Goal: Task Accomplishment & Management: Use online tool/utility

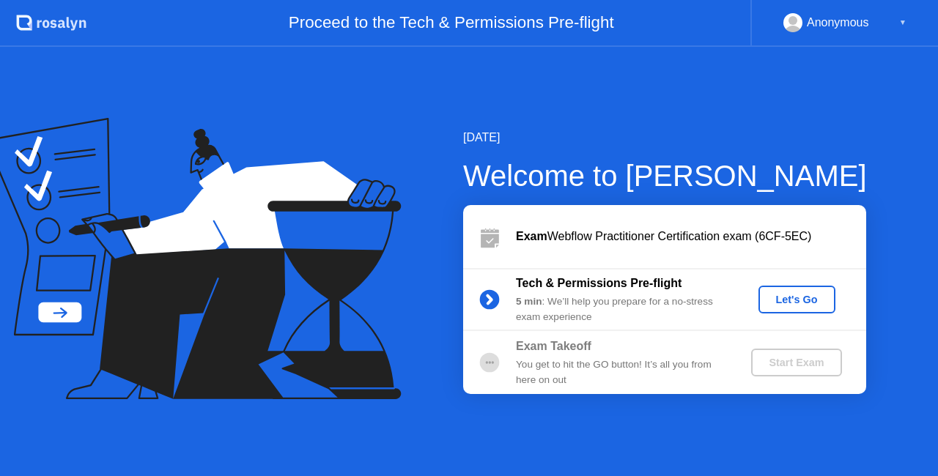
click at [793, 299] on div "Let's Go" at bounding box center [796, 300] width 65 height 12
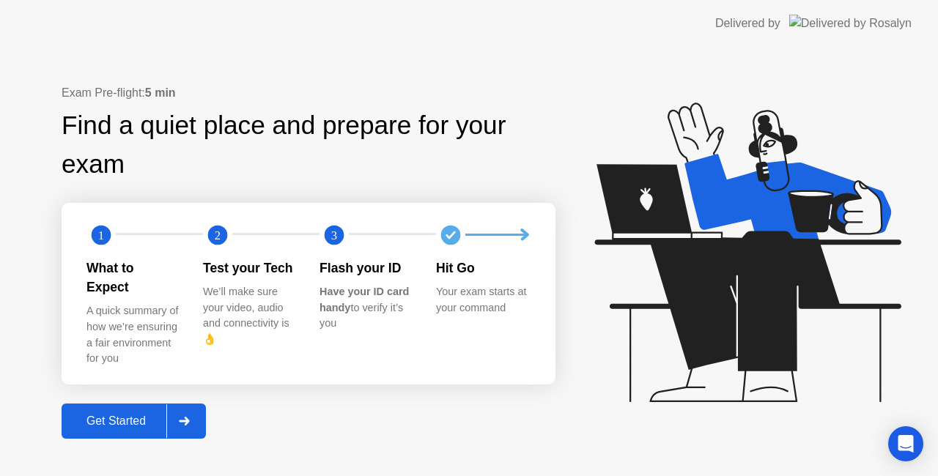
click at [127, 415] on div "Get Started" at bounding box center [116, 421] width 100 height 13
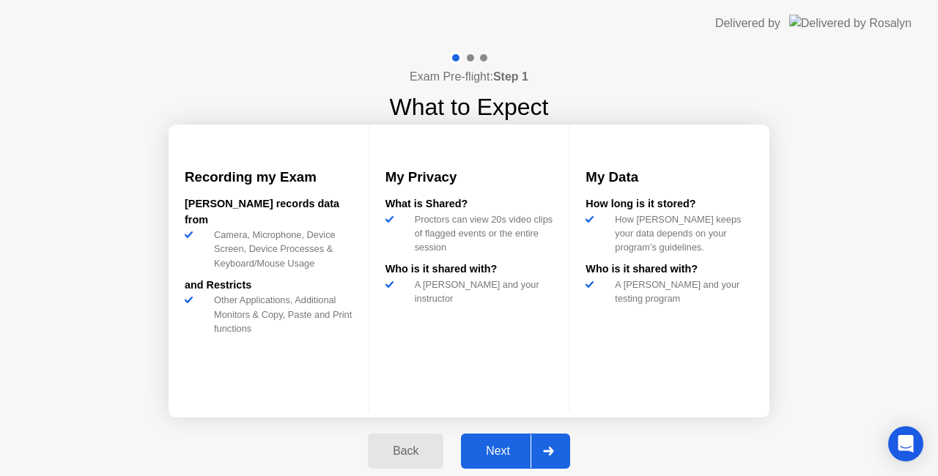
click at [514, 449] on div "Next" at bounding box center [497, 451] width 65 height 13
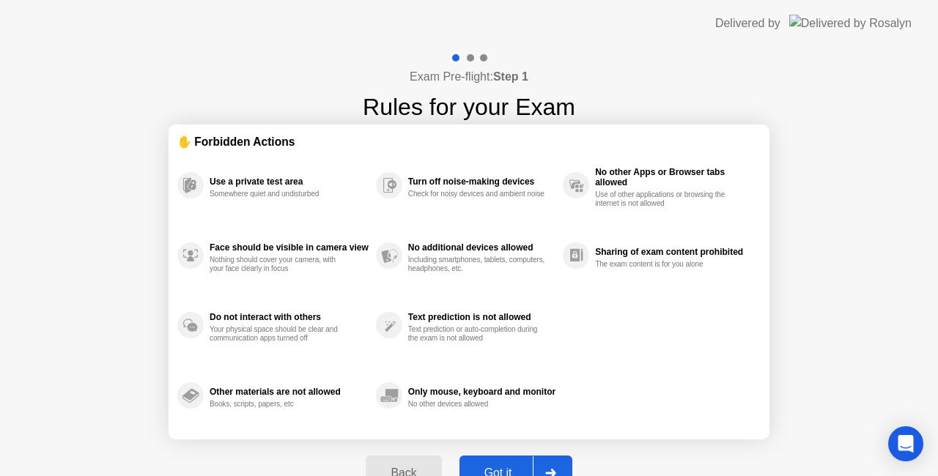
click at [516, 467] on div "Got it" at bounding box center [498, 473] width 69 height 13
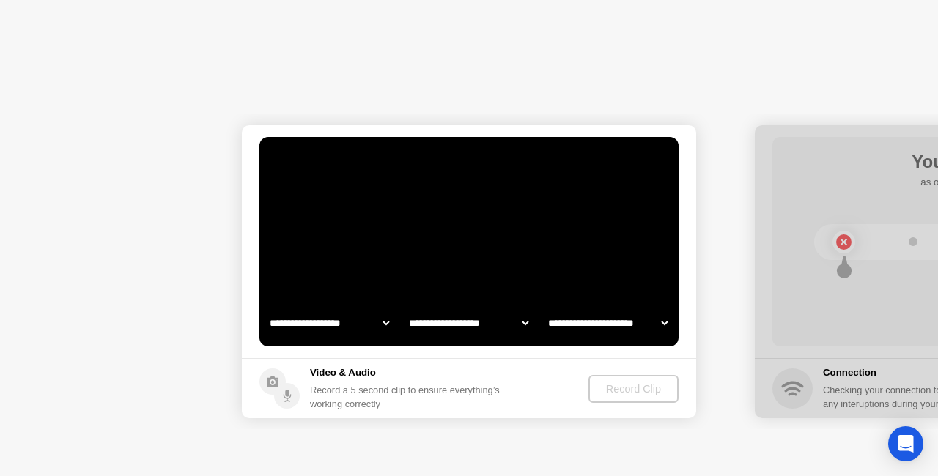
select select "**********"
select select "*******"
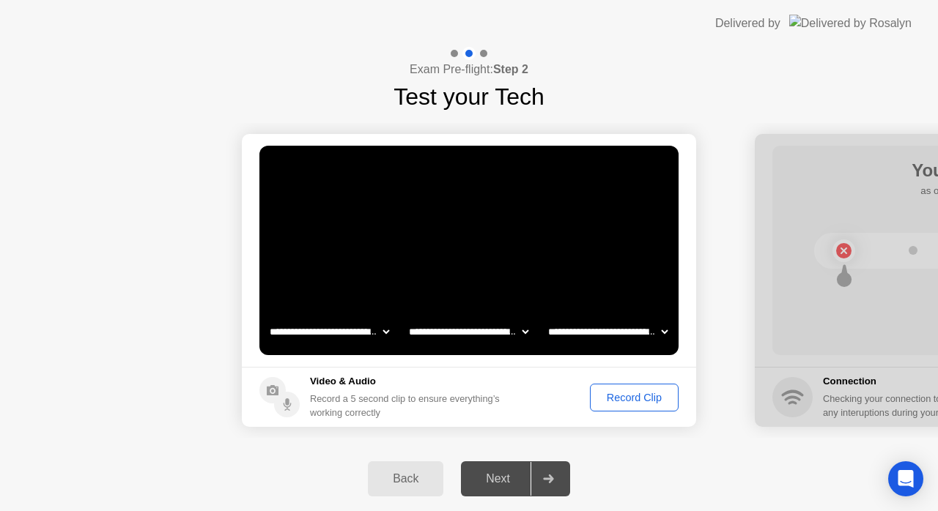
click at [363, 327] on select "**********" at bounding box center [329, 331] width 125 height 29
click at [404, 344] on div "**********" at bounding box center [468, 331] width 418 height 29
click at [434, 325] on select "**********" at bounding box center [468, 331] width 125 height 29
click at [439, 336] on select "**********" at bounding box center [468, 331] width 125 height 29
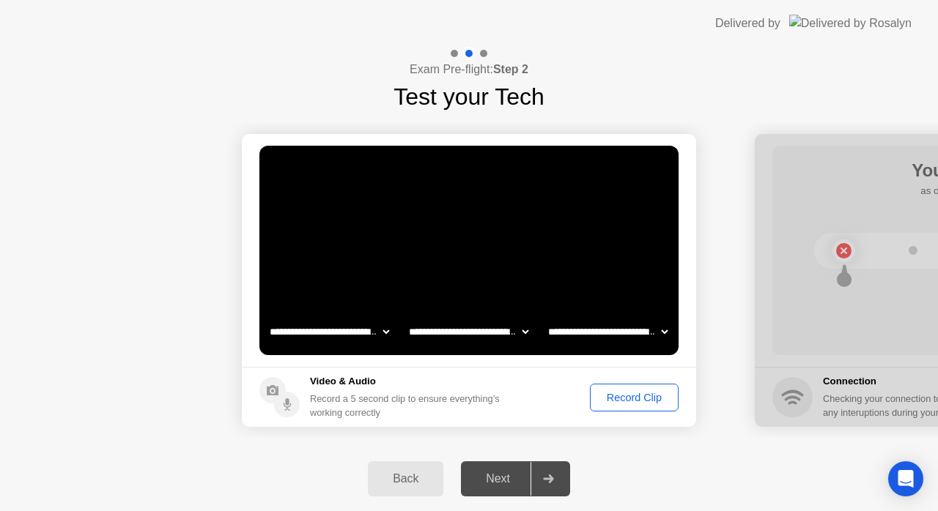
click at [607, 396] on div "Record Clip" at bounding box center [634, 398] width 78 height 12
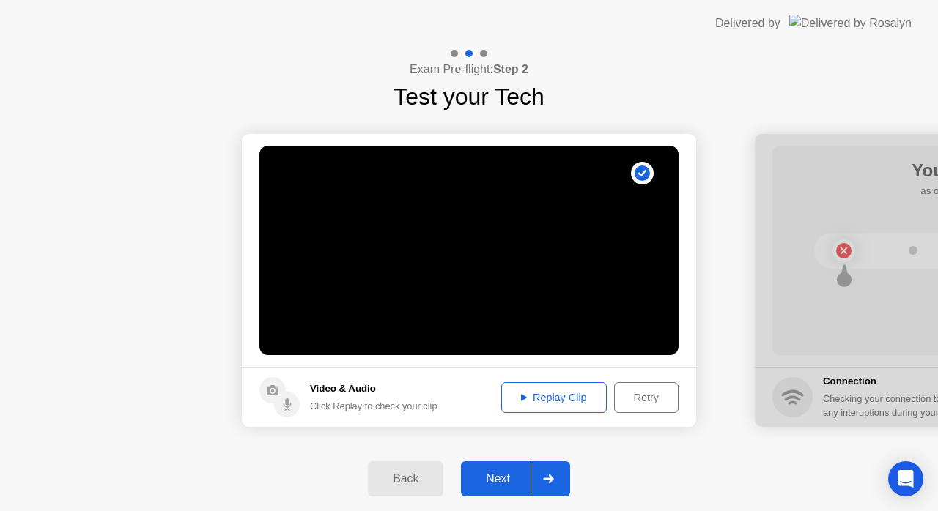
click at [549, 404] on div "Replay Clip" at bounding box center [553, 398] width 95 height 12
click at [481, 475] on div "Next" at bounding box center [497, 479] width 65 height 13
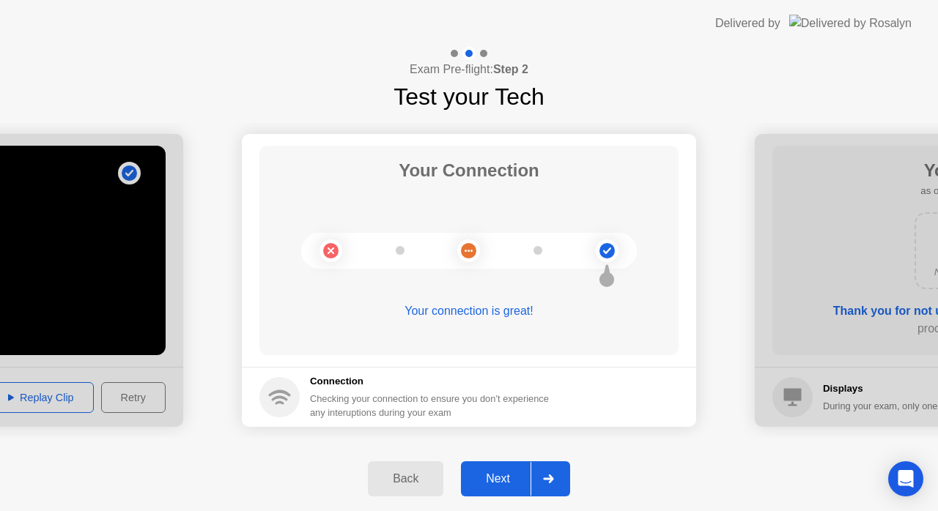
click at [494, 475] on div "Next" at bounding box center [497, 479] width 65 height 13
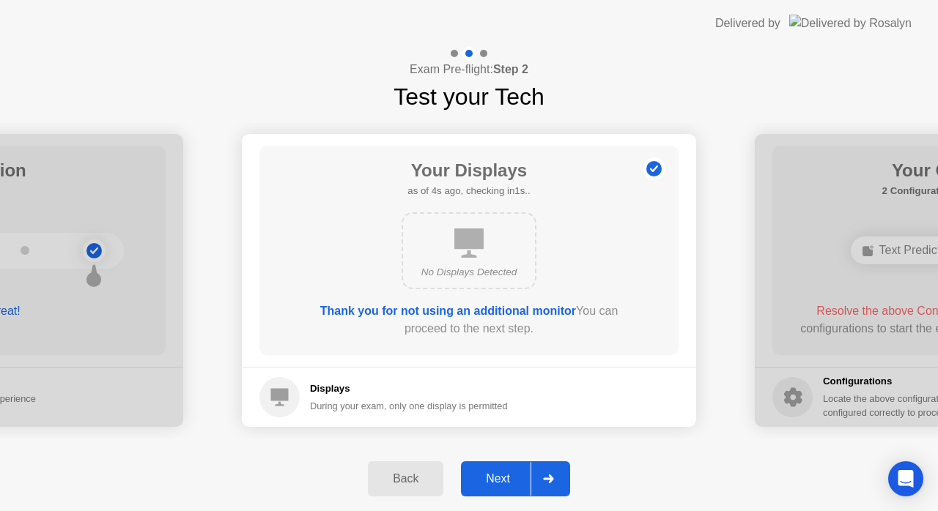
click at [494, 475] on div "Next" at bounding box center [497, 479] width 65 height 13
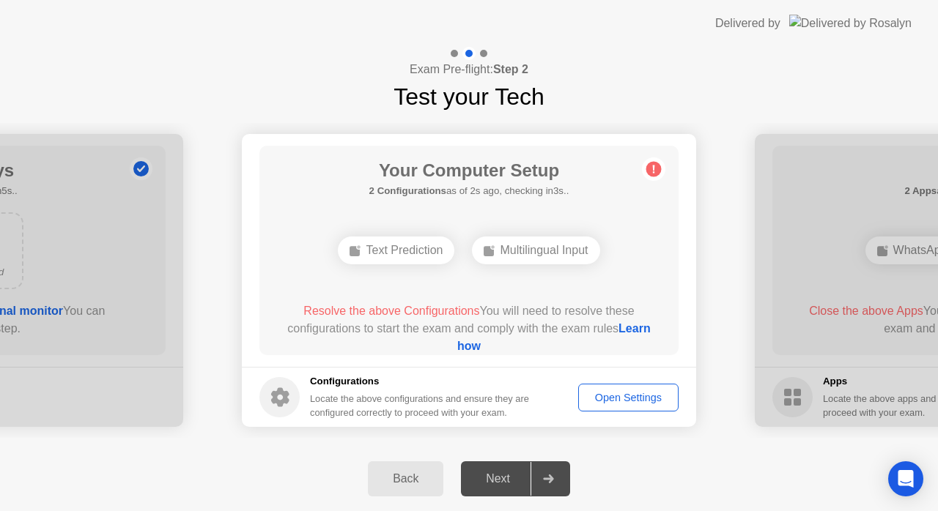
click at [378, 262] on div "Text Prediction" at bounding box center [396, 251] width 116 height 28
click at [546, 253] on div "Multilingual Input" at bounding box center [535, 251] width 127 height 28
click at [475, 341] on link "Learn how" at bounding box center [553, 337] width 193 height 30
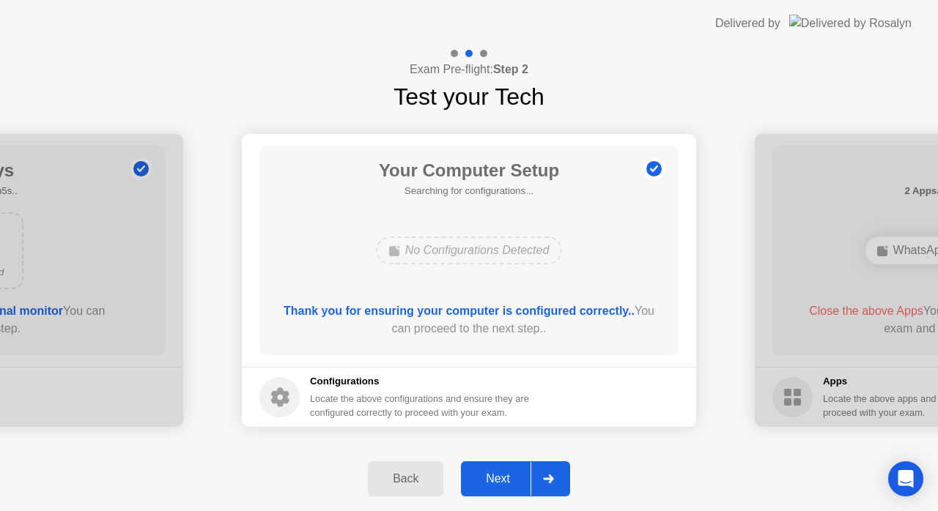
click at [516, 475] on button "Next" at bounding box center [515, 479] width 109 height 35
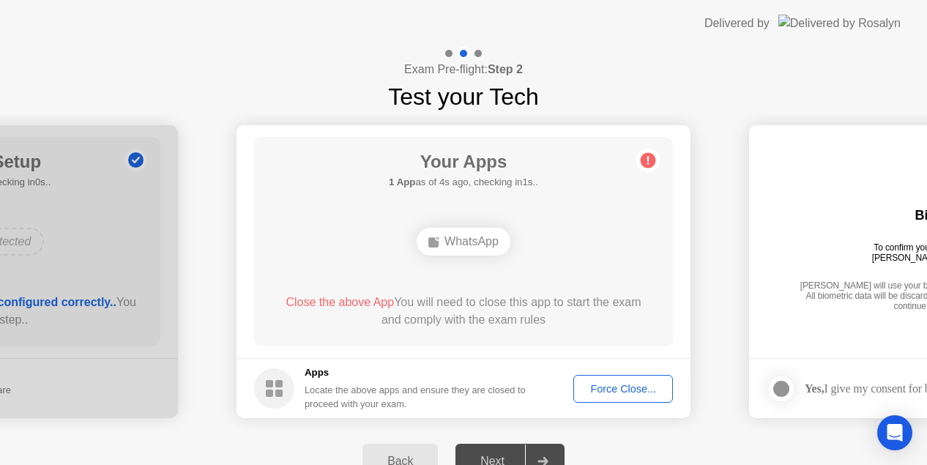
click at [626, 393] on div "Force Close..." at bounding box center [623, 389] width 89 height 12
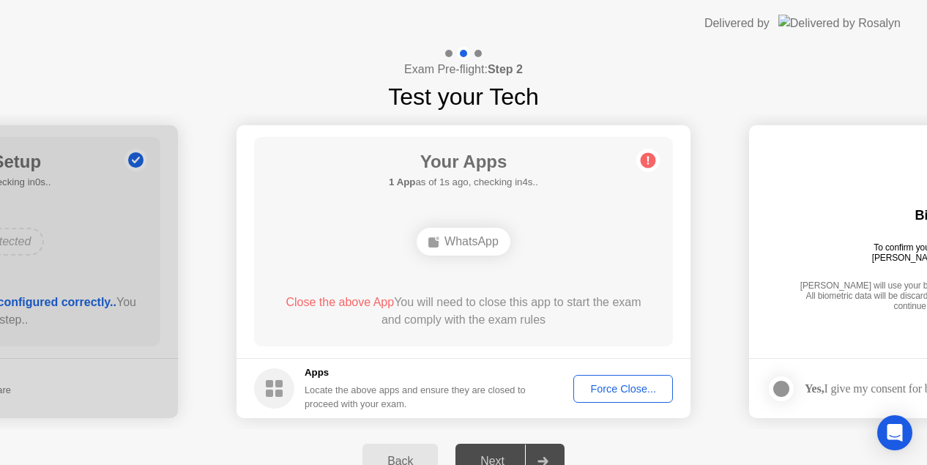
click at [605, 249] on div "WhatsApp" at bounding box center [464, 242] width 336 height 40
click at [749, 21] on header "Delivered by" at bounding box center [463, 23] width 927 height 47
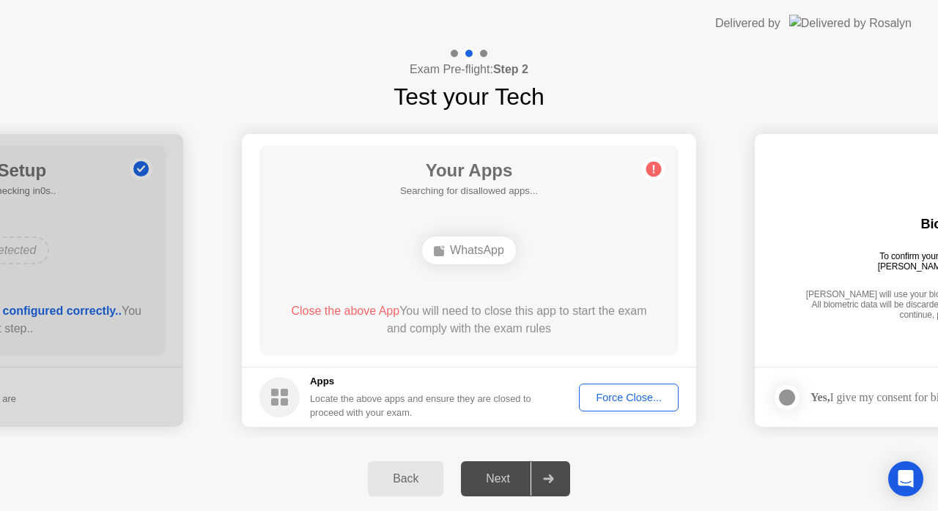
click at [618, 397] on div "Force Close..." at bounding box center [628, 398] width 89 height 12
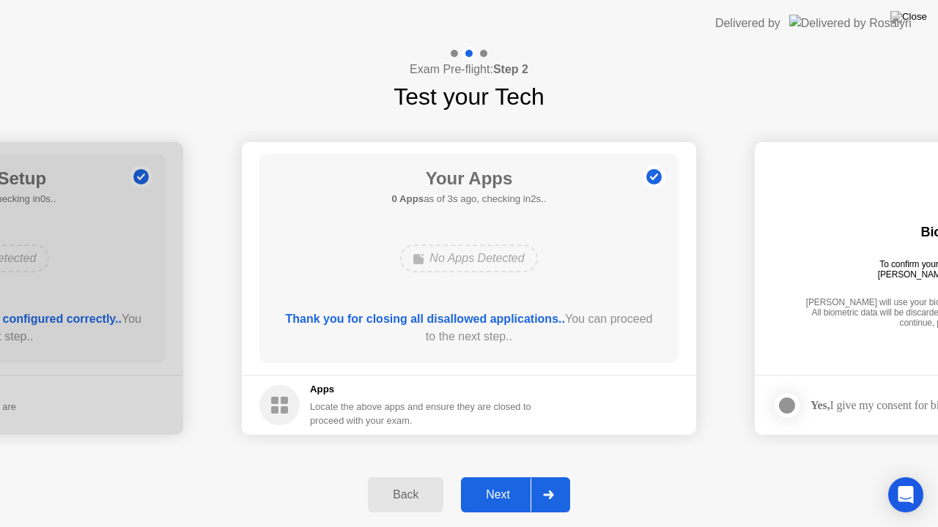
click at [489, 475] on div "Next" at bounding box center [497, 495] width 65 height 13
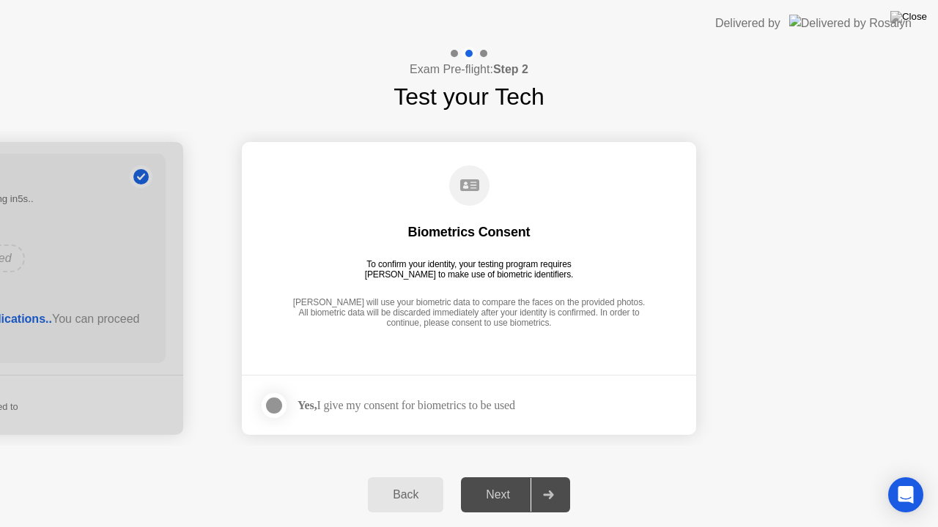
click at [270, 400] on div at bounding box center [274, 406] width 18 height 18
click at [492, 475] on div "Next" at bounding box center [497, 495] width 65 height 13
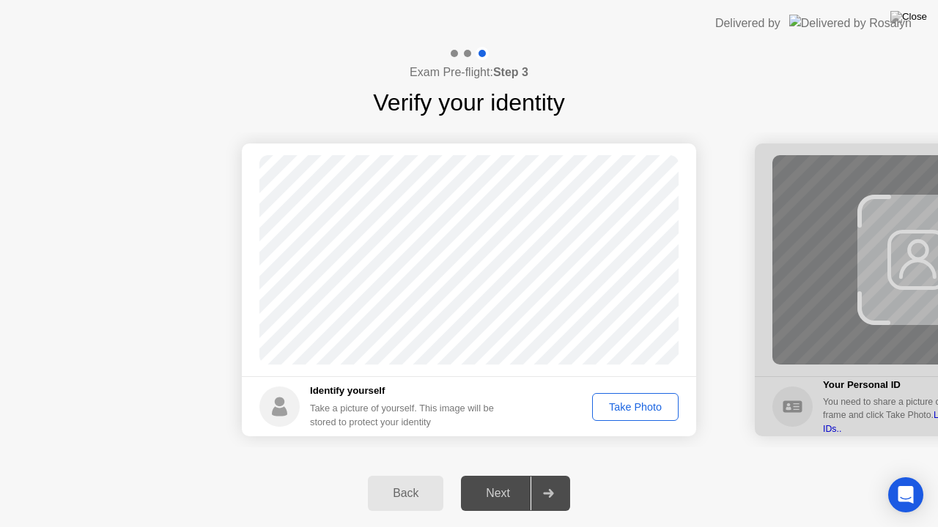
click at [629, 405] on div "Take Photo" at bounding box center [635, 407] width 76 height 12
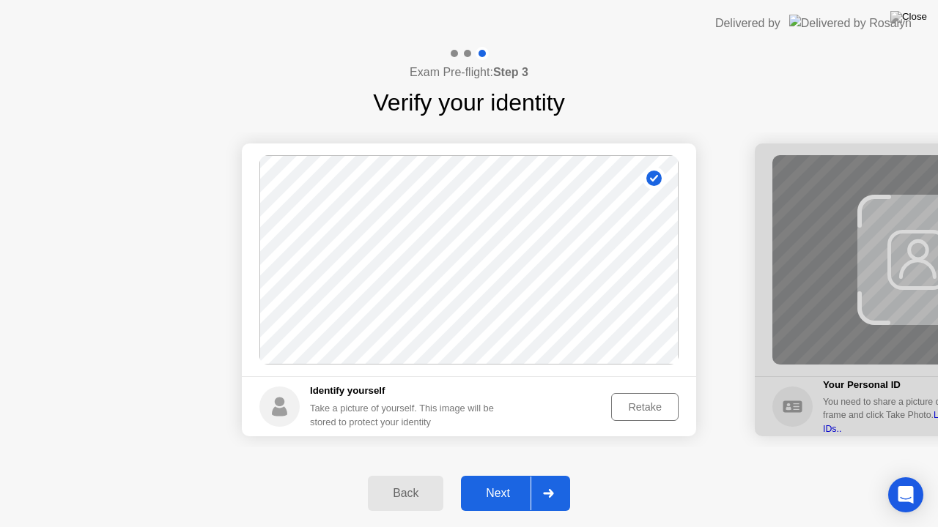
click at [474, 475] on button "Next" at bounding box center [515, 493] width 109 height 35
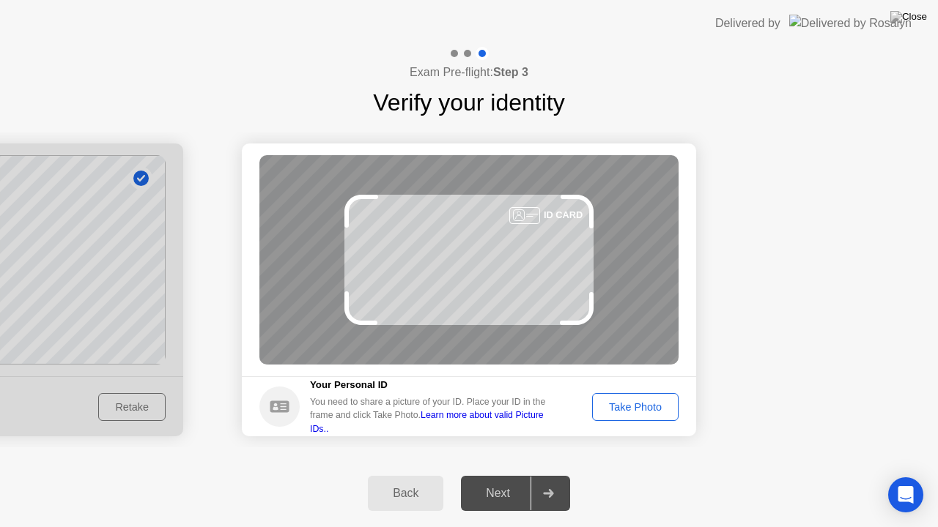
click at [630, 411] on div "Take Photo" at bounding box center [635, 407] width 76 height 12
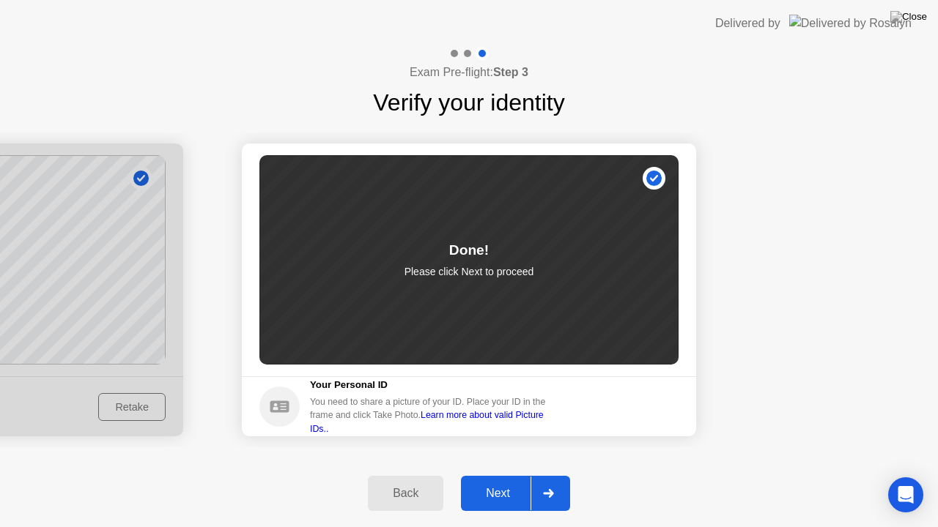
click at [498, 475] on button "Next" at bounding box center [515, 493] width 109 height 35
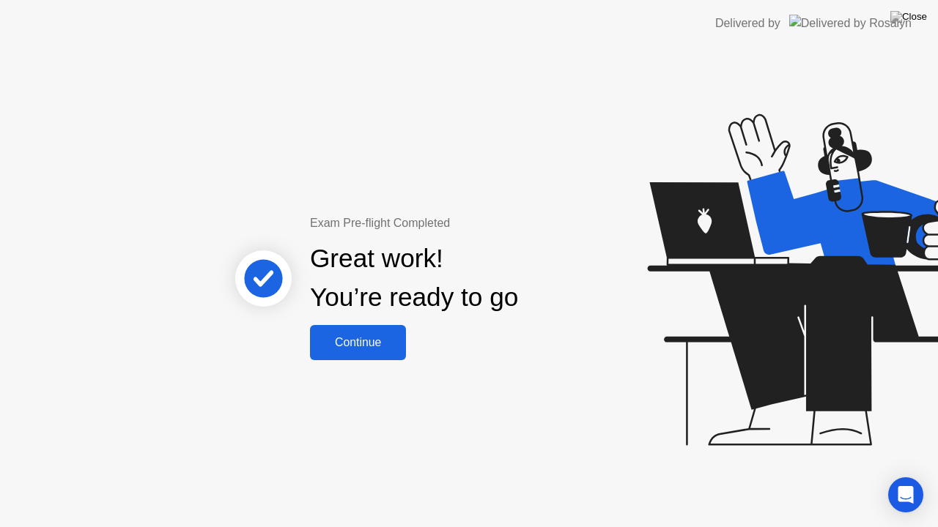
click at [382, 342] on div "Continue" at bounding box center [357, 342] width 87 height 13
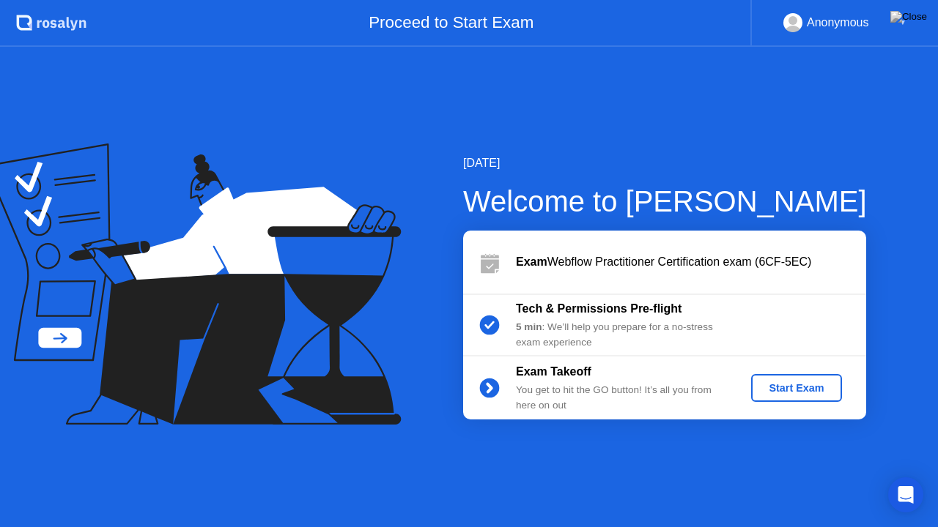
click at [822, 393] on div "Start Exam" at bounding box center [796, 388] width 78 height 12
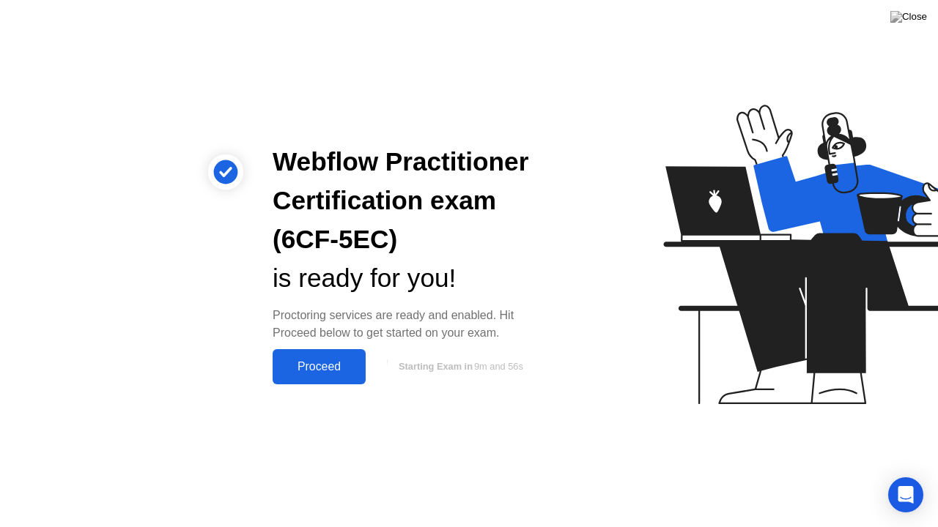
click at [355, 377] on button "Proceed" at bounding box center [319, 366] width 93 height 35
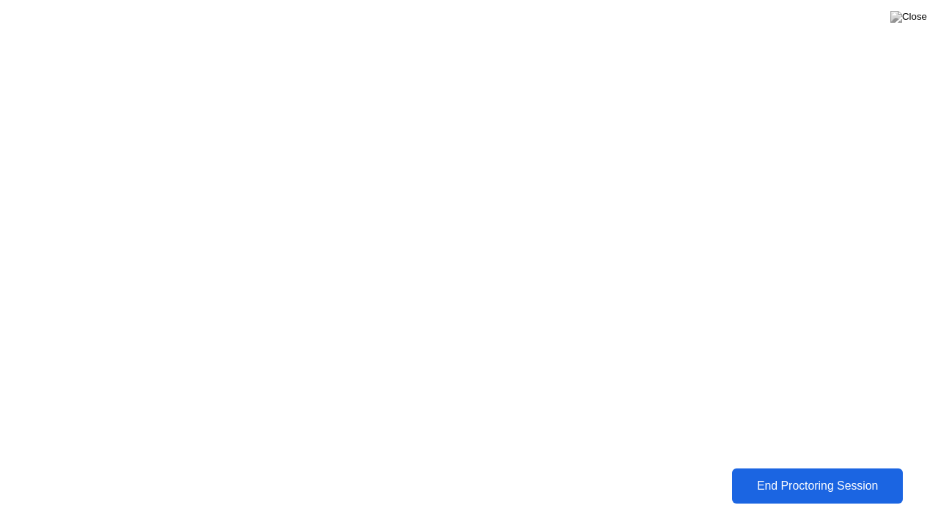
click at [793, 475] on div "End Proctoring Session" at bounding box center [816, 486] width 163 height 13
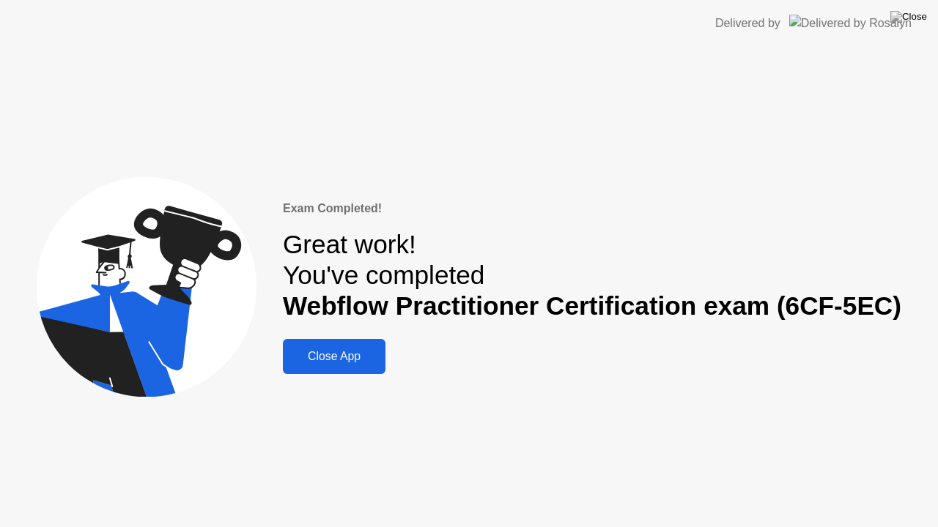
click at [338, 360] on div "Close App" at bounding box center [334, 356] width 94 height 13
